Goal: Task Accomplishment & Management: Use online tool/utility

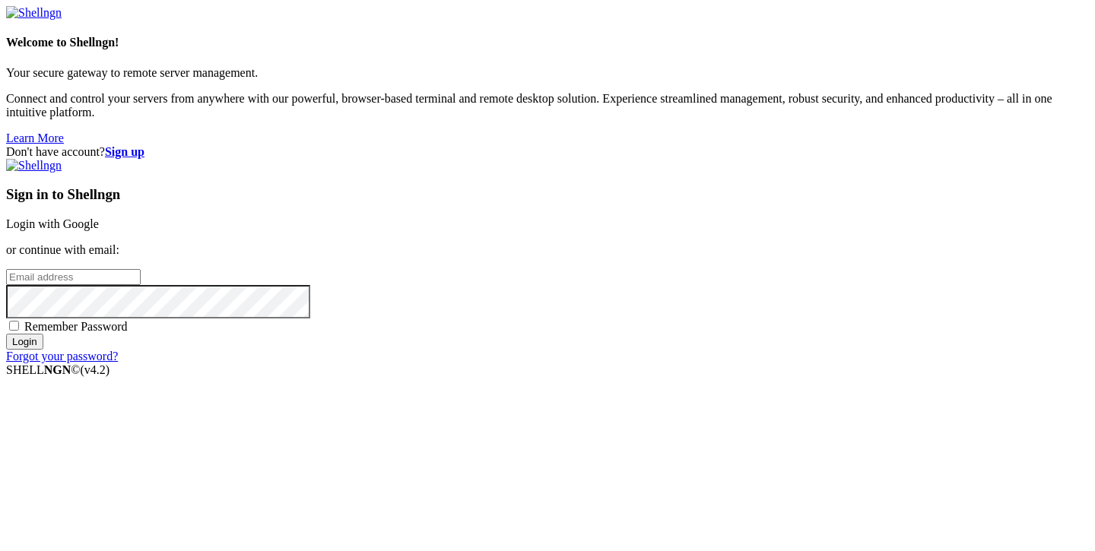
click at [99, 217] on link "Login with Google" at bounding box center [52, 223] width 93 height 13
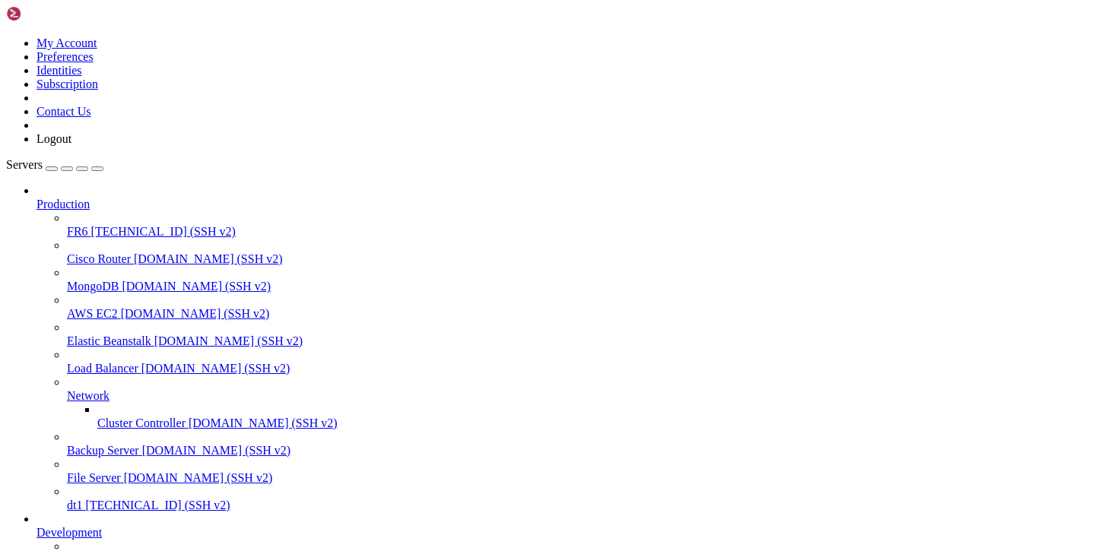
scroll to position [143, 0]
click at [70, 550] on span "batya-main" at bounding box center [94, 559] width 55 height 13
click at [71, 550] on span "batya-main" at bounding box center [94, 559] width 55 height 13
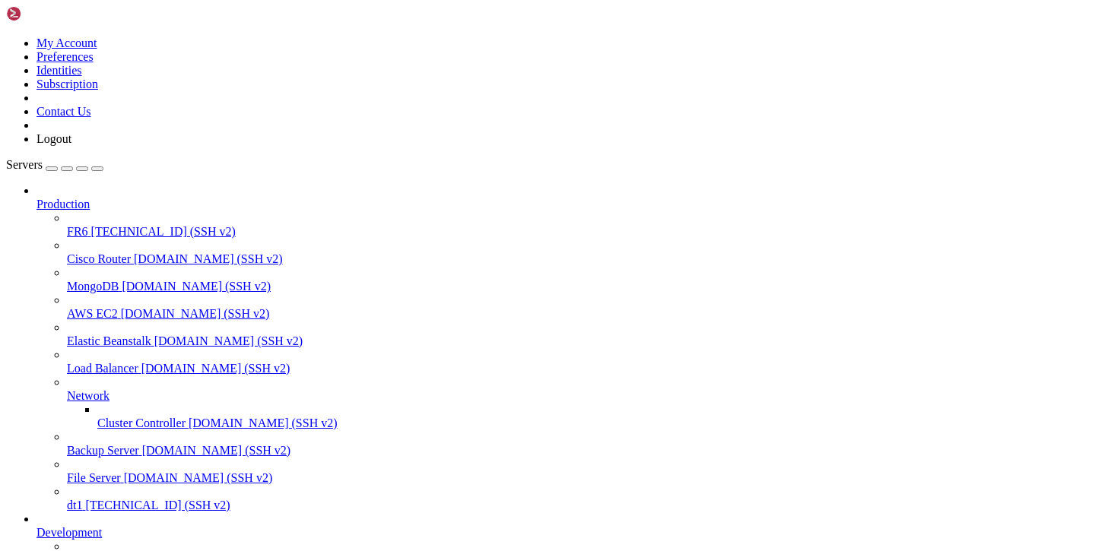
scroll to position [154, 0]
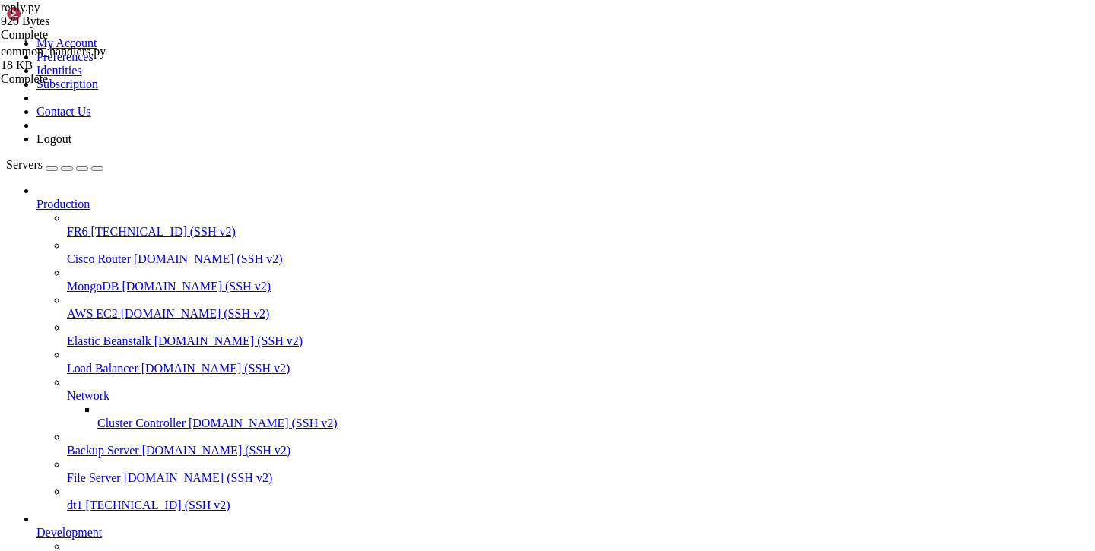
scroll to position [290, 0]
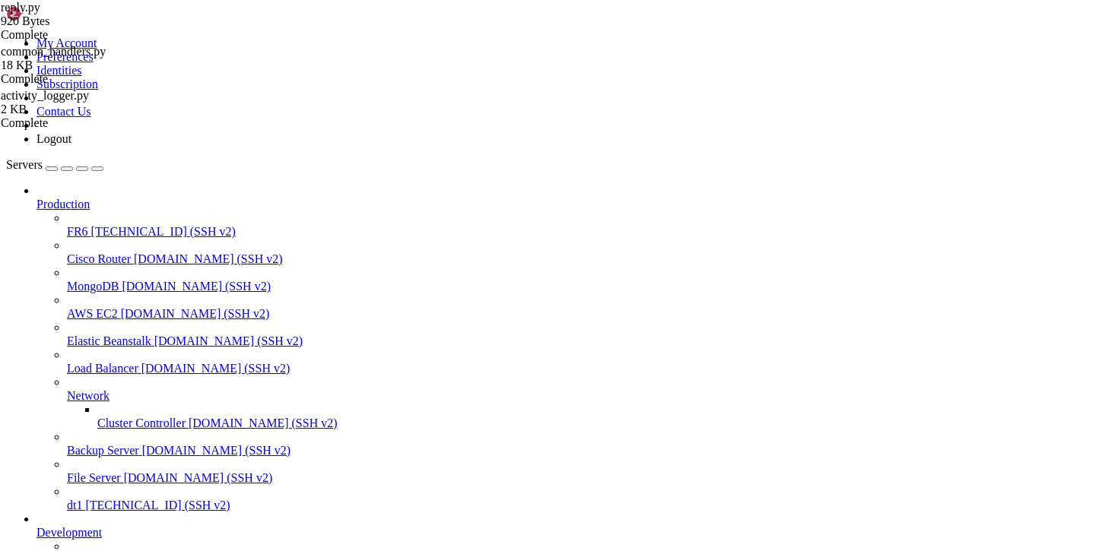
type input "/var/service/batya_vpn_bot/batya_logger_backend/services"
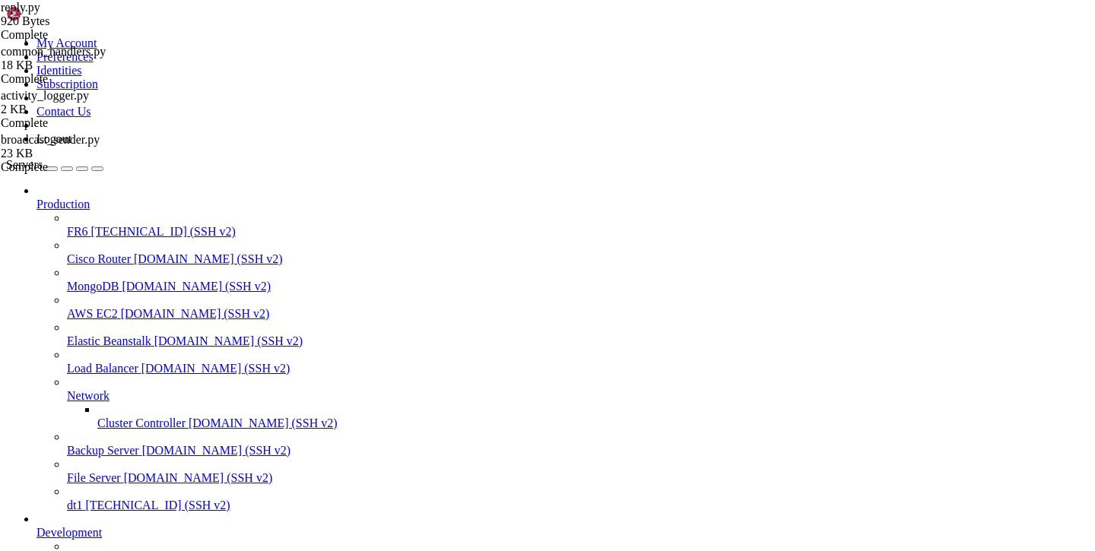
drag, startPoint x: 107, startPoint y: 1332, endPoint x: 65, endPoint y: 1330, distance: 41.9
copy x-row "2641108"
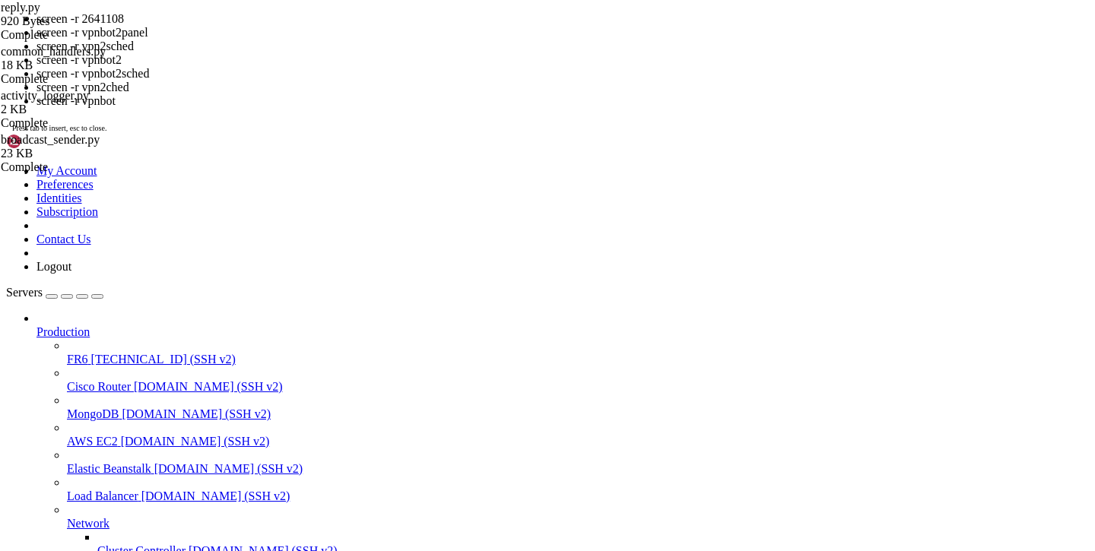
copy x-row "1019299.vpnbot2panel"
drag, startPoint x: 107, startPoint y: 1448, endPoint x: 68, endPoint y: 1450, distance: 39.6
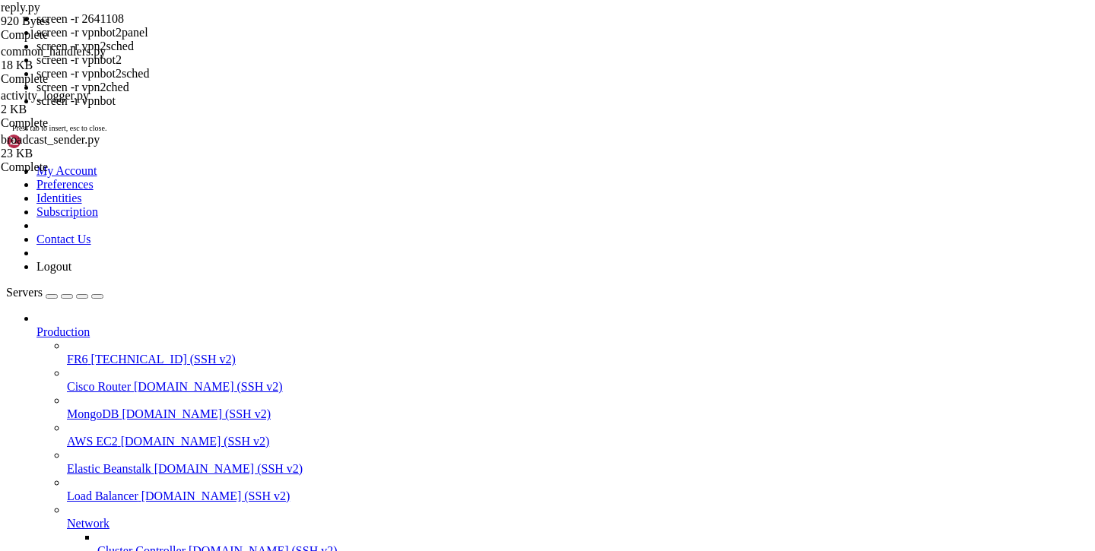
drag, startPoint x: 65, startPoint y: 1447, endPoint x: 106, endPoint y: 1448, distance: 41.1
copy x-row "1019299"
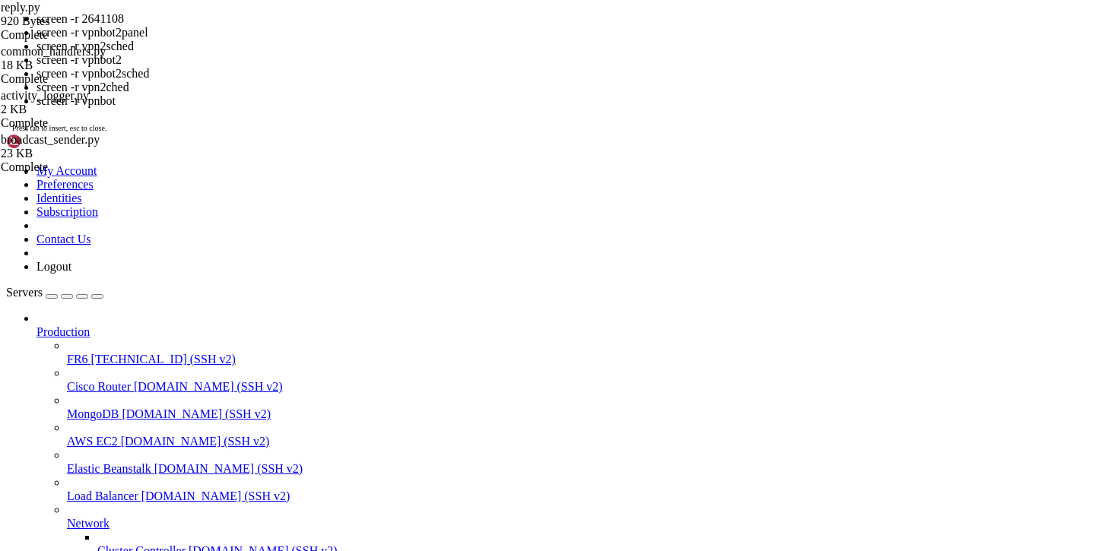
drag, startPoint x: 109, startPoint y: 1450, endPoint x: 65, endPoint y: 1450, distance: 44.9
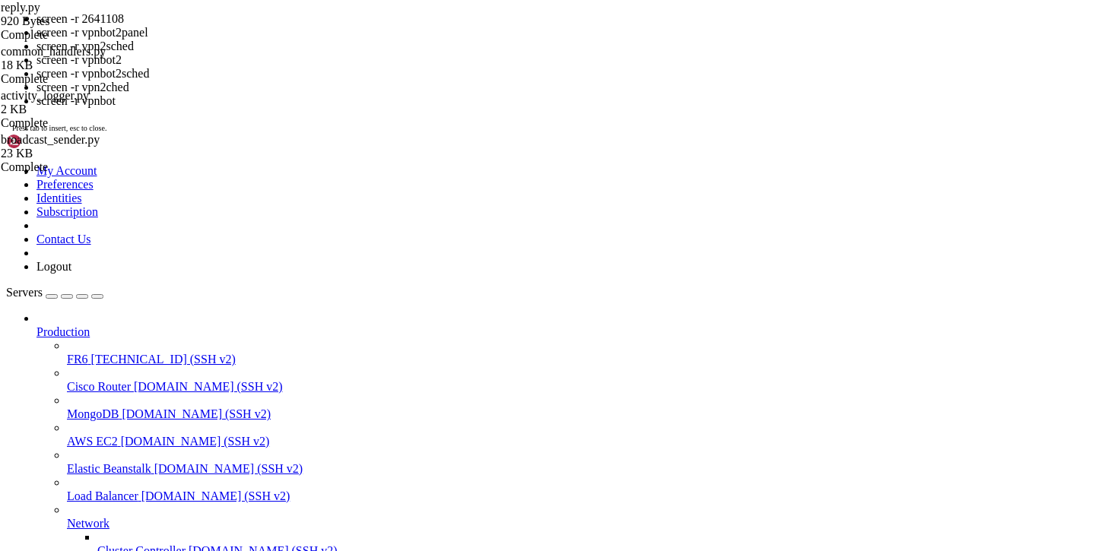
copy x-row "1019299"
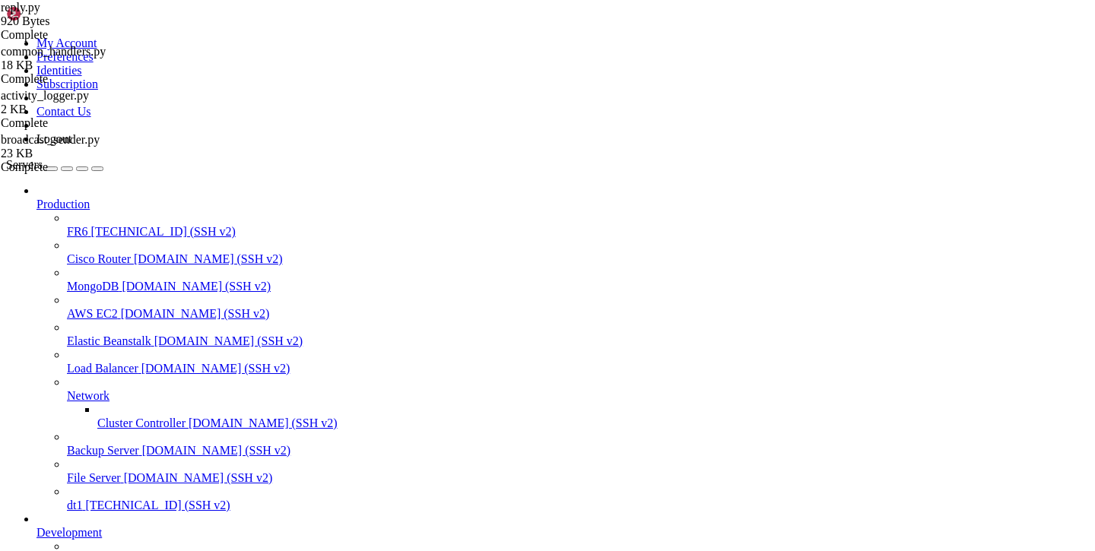
scroll to position [518, 0]
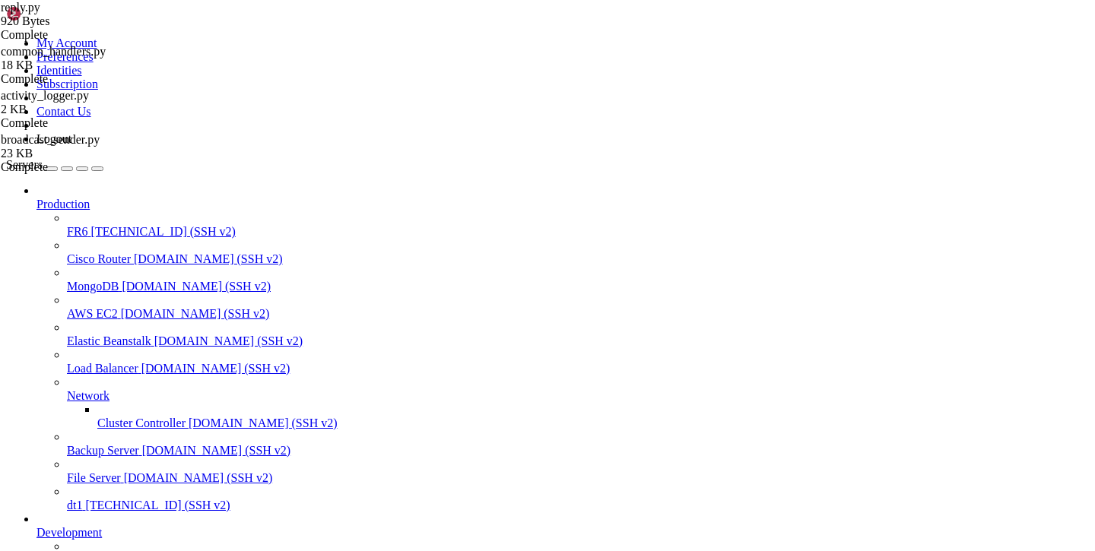
type input "/var/service/batya_vpn_bot/logs"
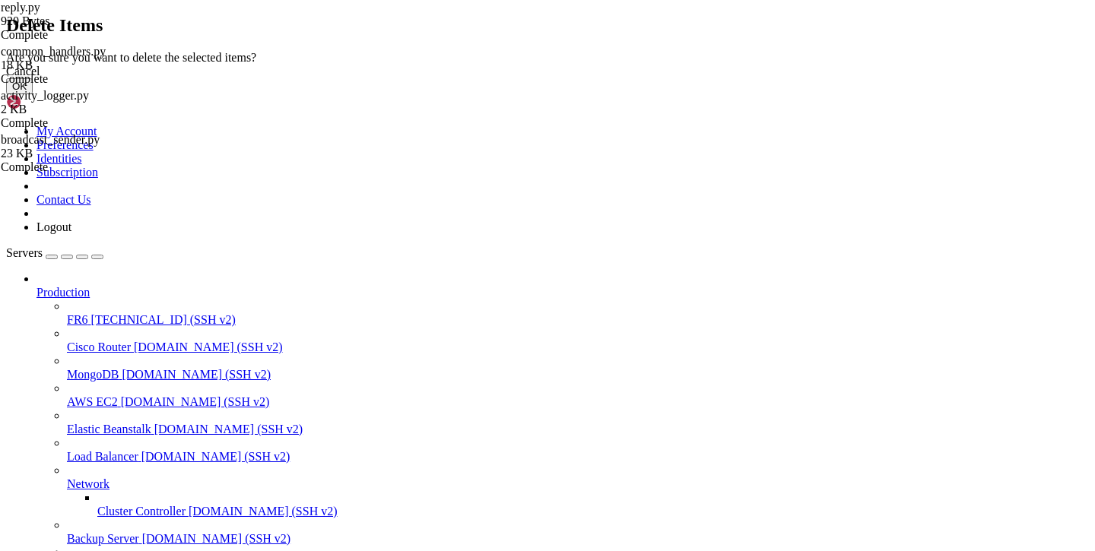
click at [33, 94] on button "OK" at bounding box center [19, 86] width 27 height 16
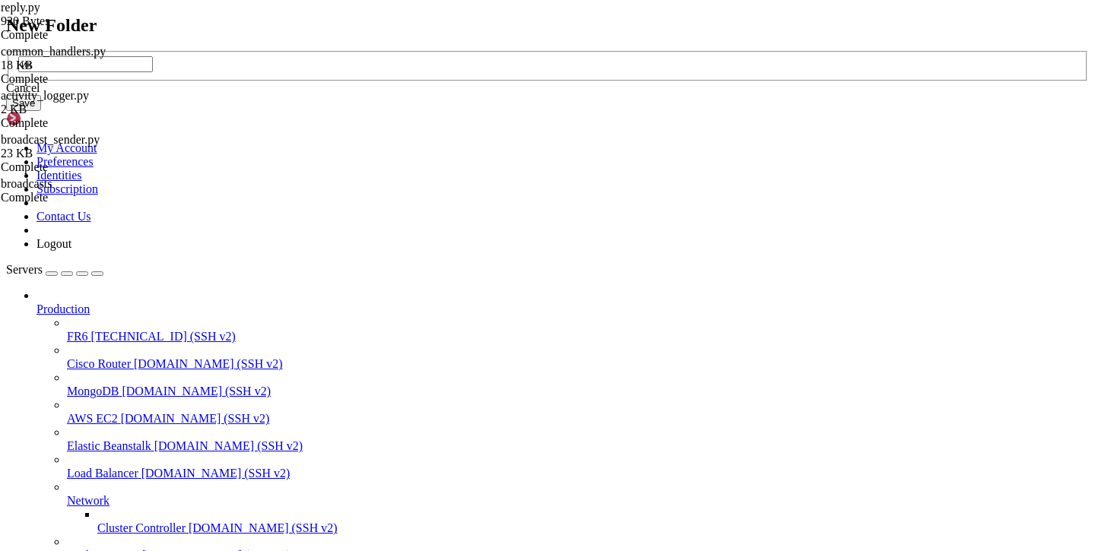
type input "и"
type input "broadcasts"
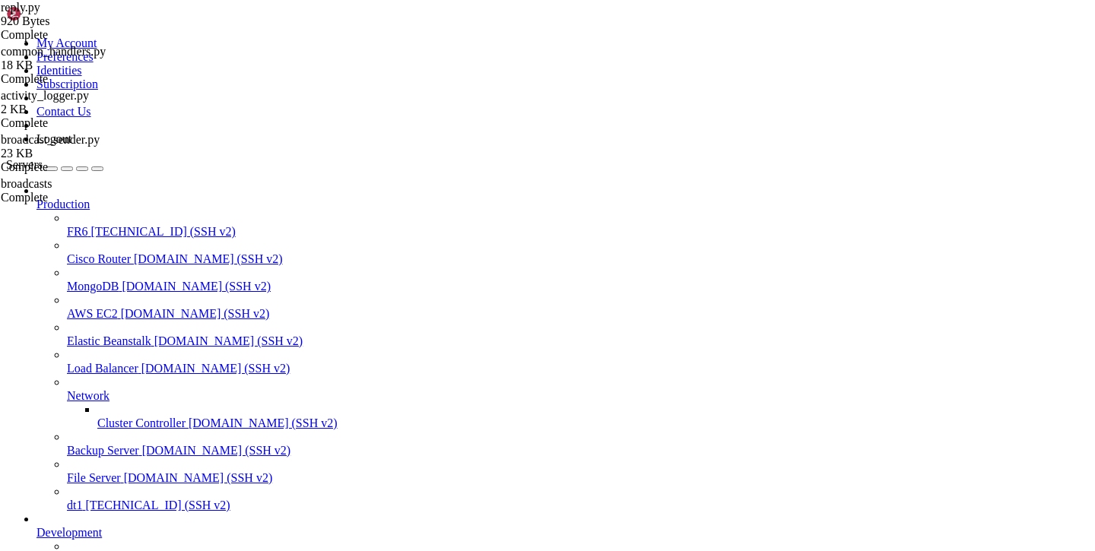
type input "/var/service/batya_vpn_bot"
